Goal: Information Seeking & Learning: Learn about a topic

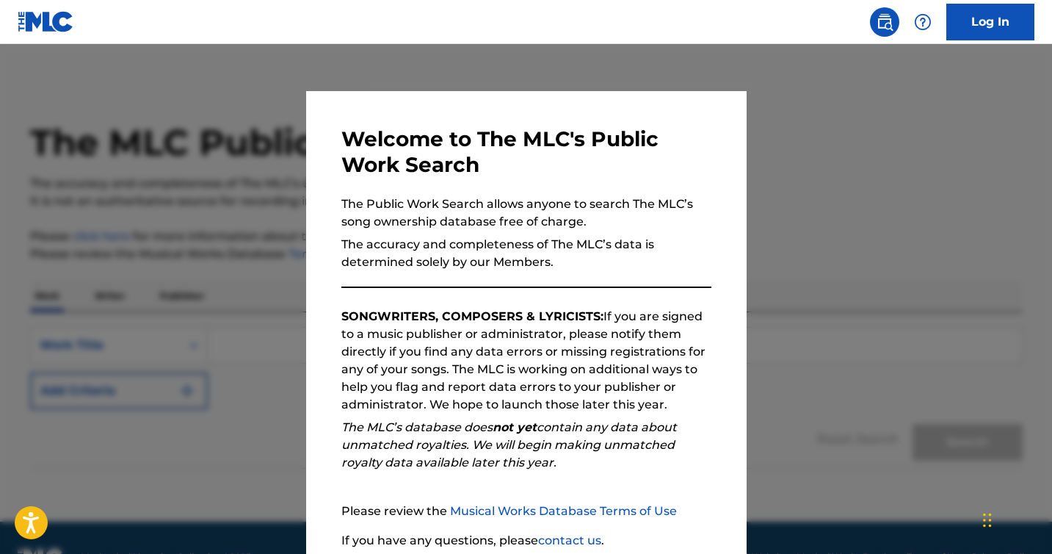
click at [768, 182] on div at bounding box center [526, 321] width 1052 height 554
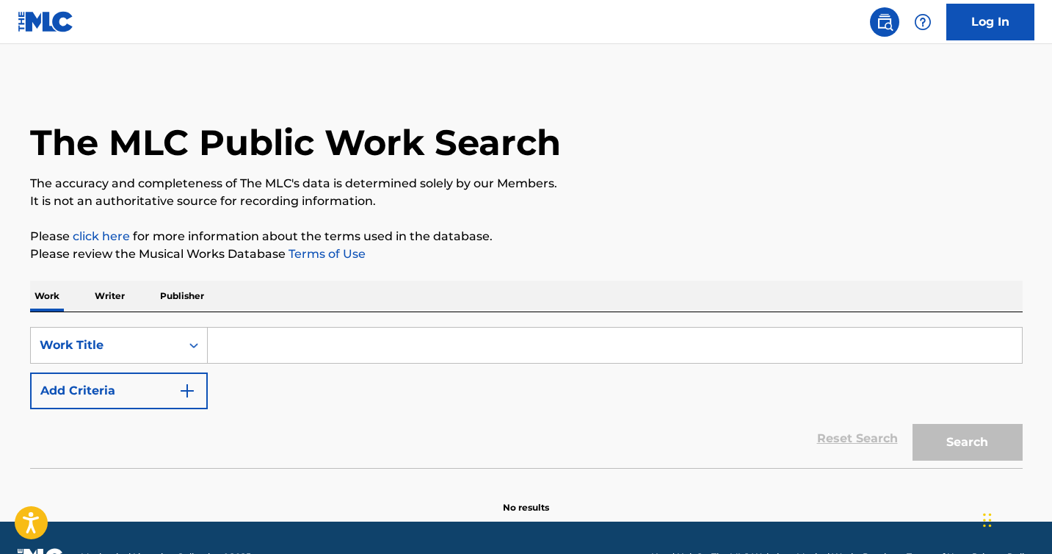
click at [313, 336] on input "Search Form" at bounding box center [615, 344] width 814 height 35
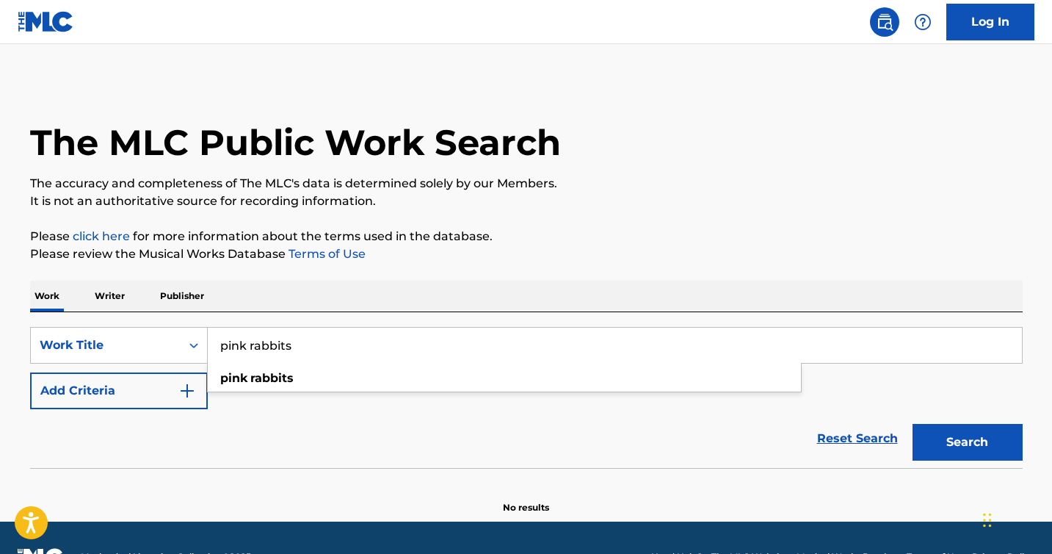
type input "pink rabbits"
click at [913, 424] on button "Search" at bounding box center [968, 442] width 110 height 37
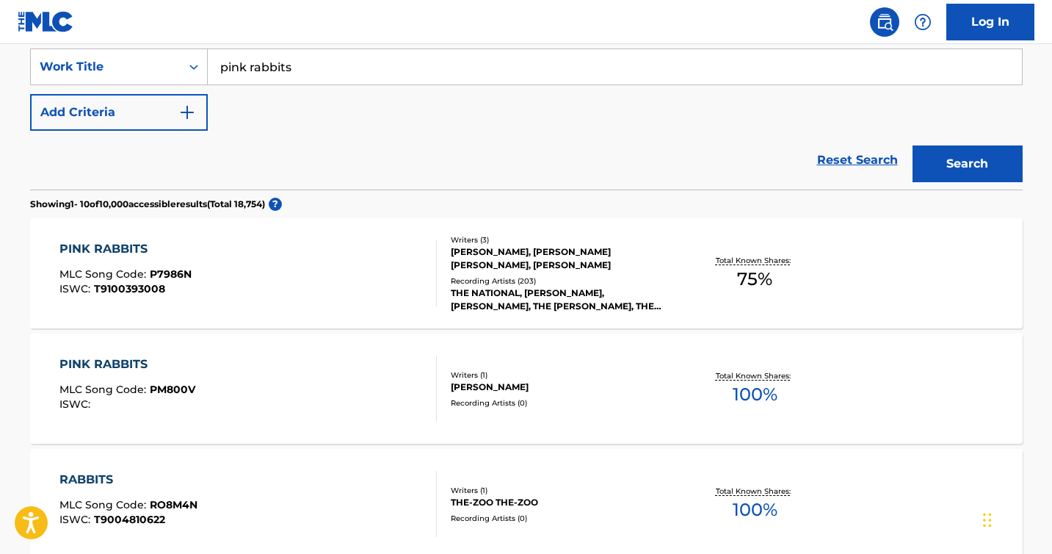
scroll to position [286, 0]
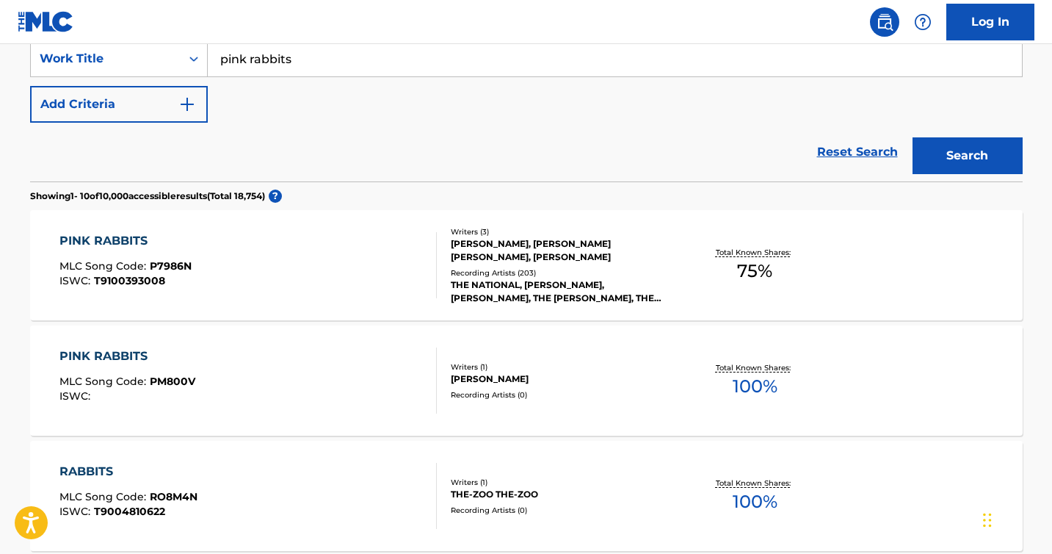
click at [122, 235] on div "PINK RABBITS" at bounding box center [125, 241] width 132 height 18
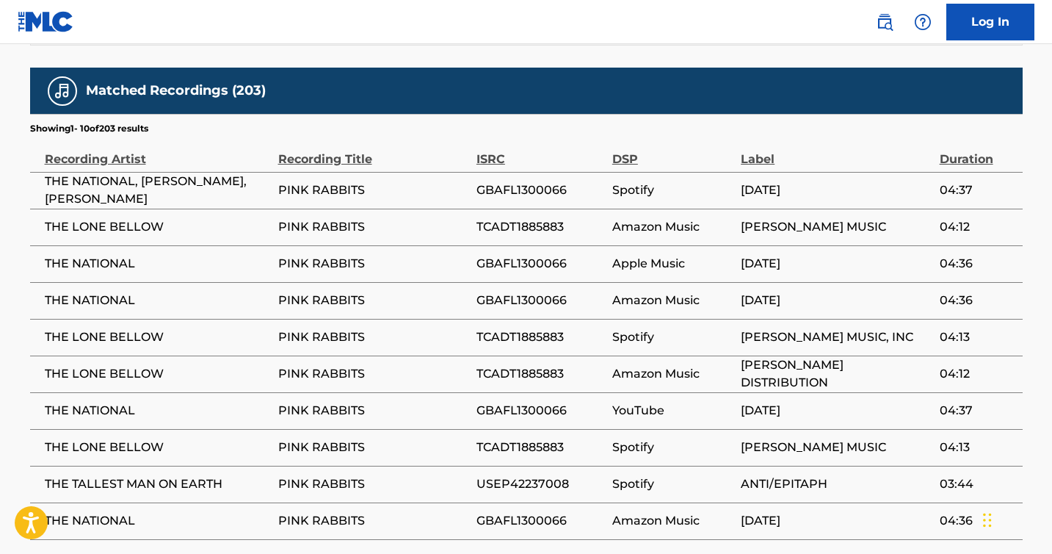
scroll to position [1399, 0]
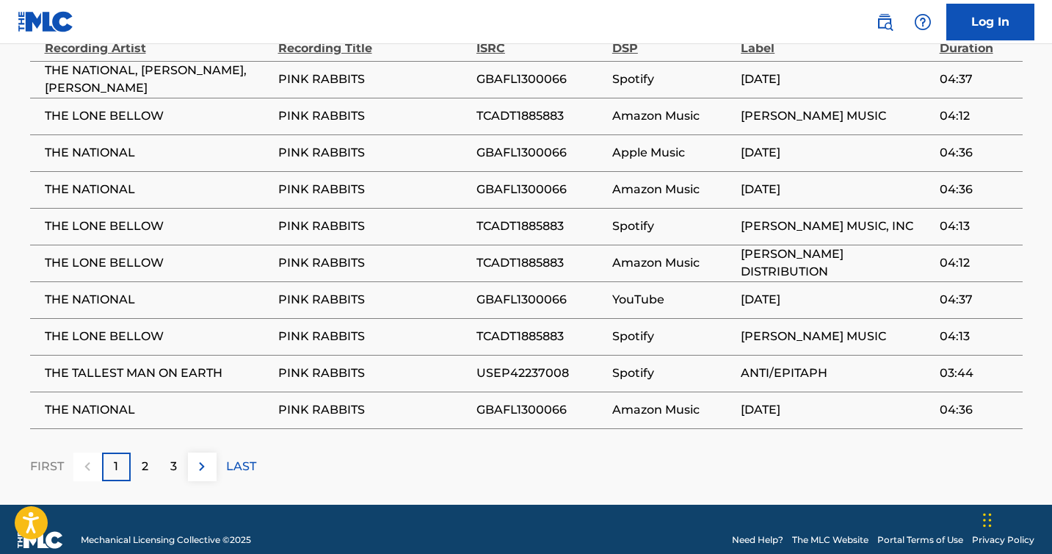
click at [198, 457] on img at bounding box center [202, 466] width 18 height 18
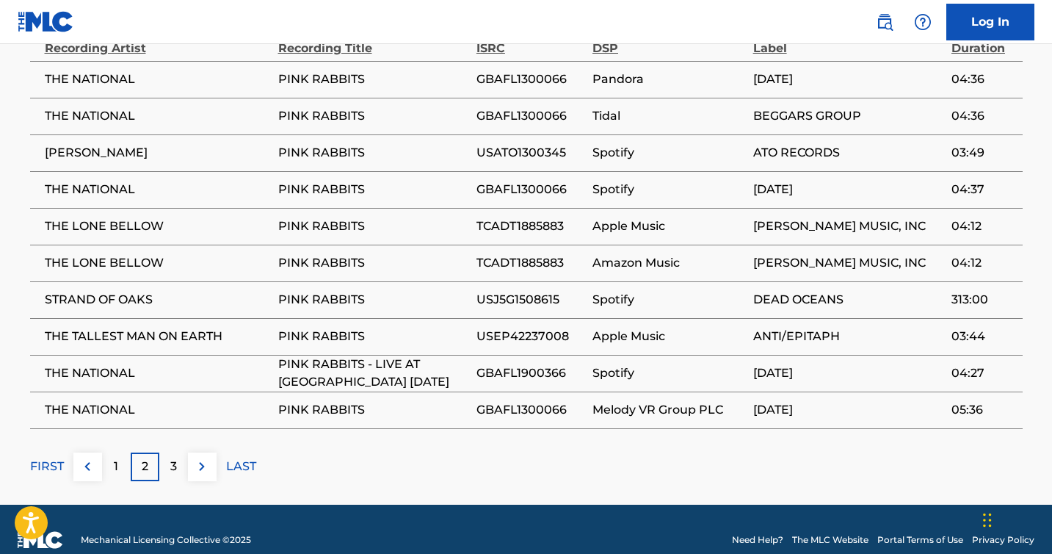
click at [200, 457] on img at bounding box center [202, 466] width 18 height 18
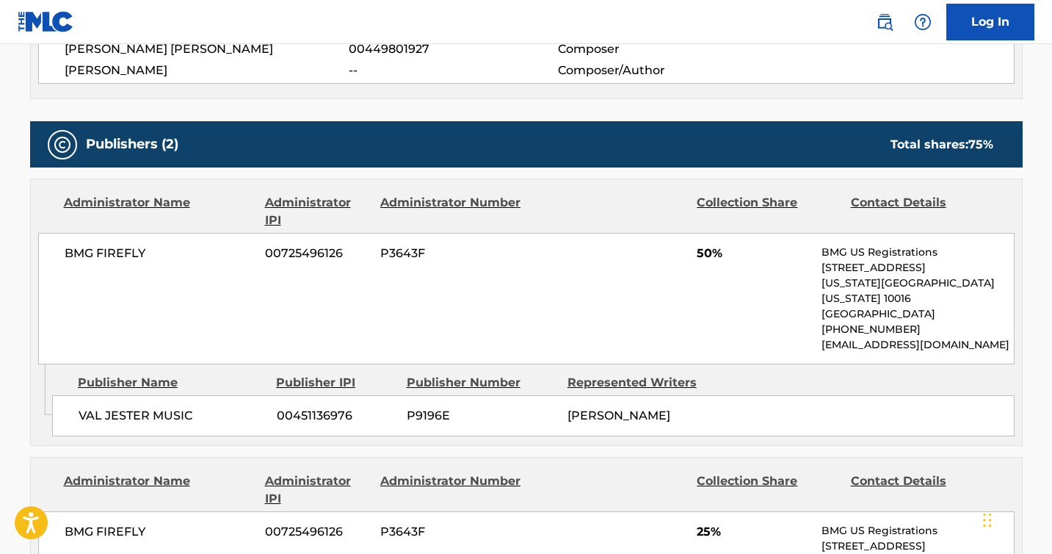
scroll to position [990, 0]
